Goal: Find specific page/section: Find specific page/section

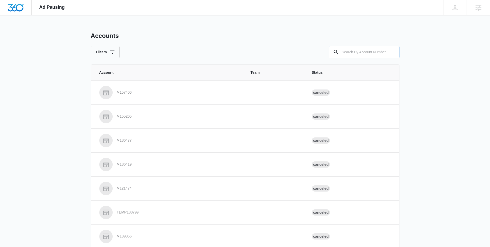
click at [362, 52] on input "text" at bounding box center [364, 52] width 71 height 12
click at [357, 52] on input "M" at bounding box center [364, 52] width 71 height 12
type input "M23801"
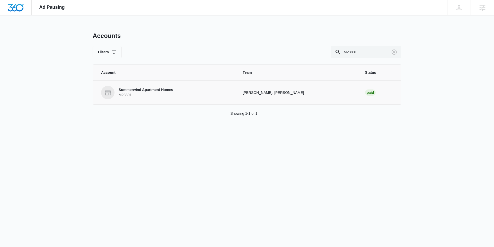
click at [143, 88] on p "Summerwind Apartment Homes" at bounding box center [146, 89] width 55 height 5
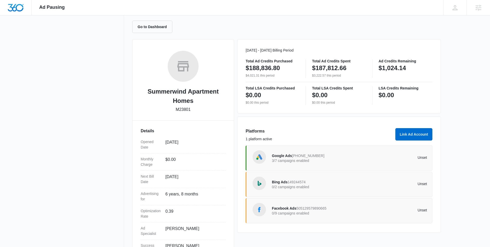
scroll to position [50, 0]
